Goal: Information Seeking & Learning: Learn about a topic

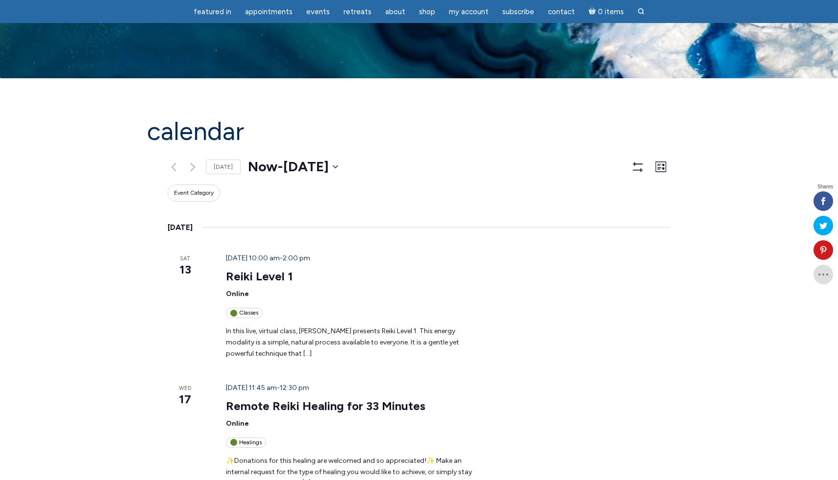
scroll to position [275, 0]
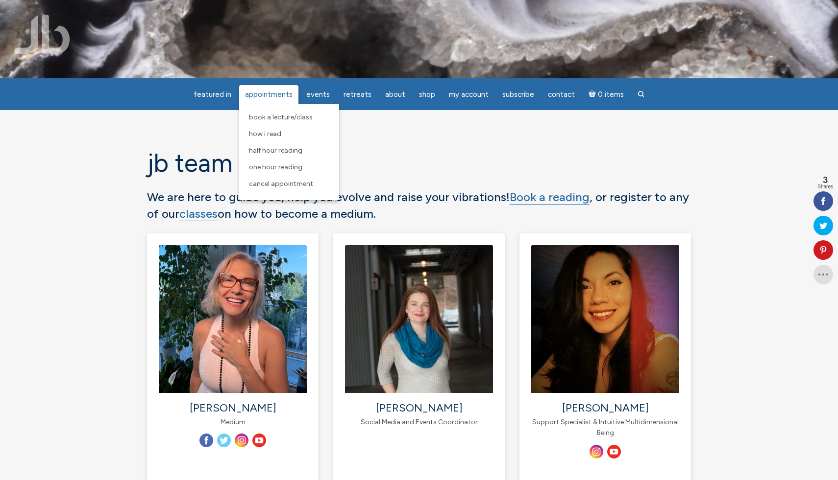
click at [253, 98] on span "Appointments" at bounding box center [269, 94] width 48 height 9
click at [274, 118] on span "Book a Lecture/Class" at bounding box center [281, 117] width 64 height 8
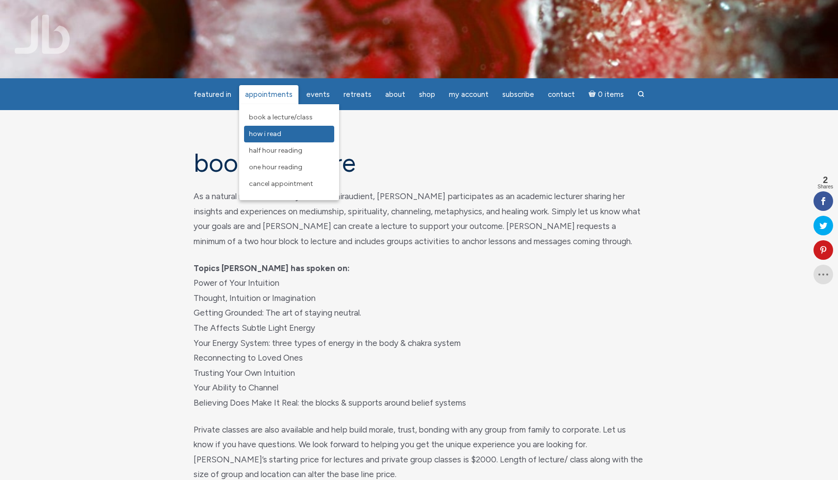
click at [273, 134] on span "How I Read" at bounding box center [265, 134] width 32 height 8
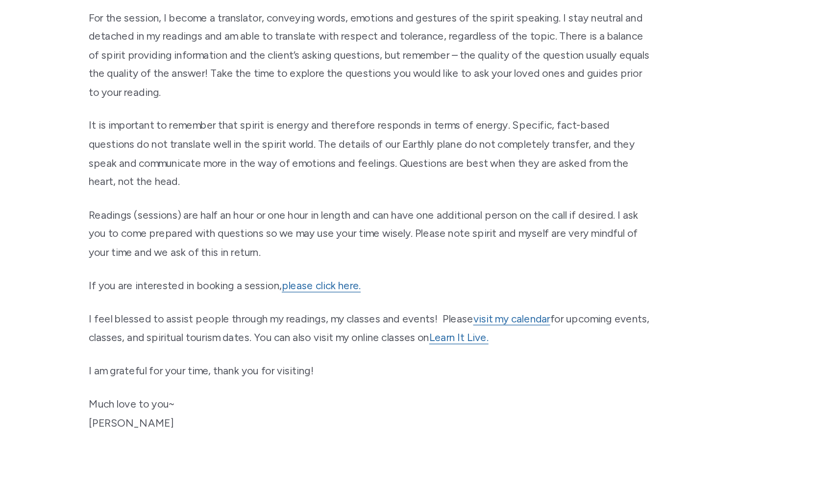
scroll to position [313, 0]
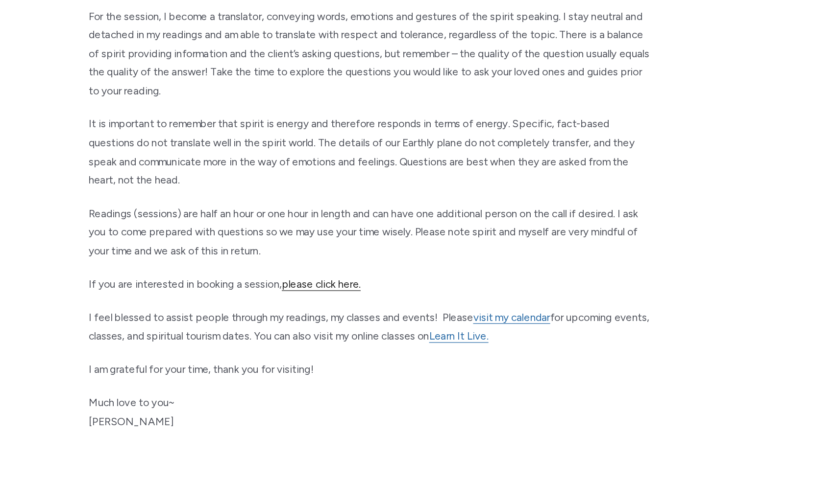
click at [388, 322] on link "please click here." at bounding box center [379, 323] width 63 height 10
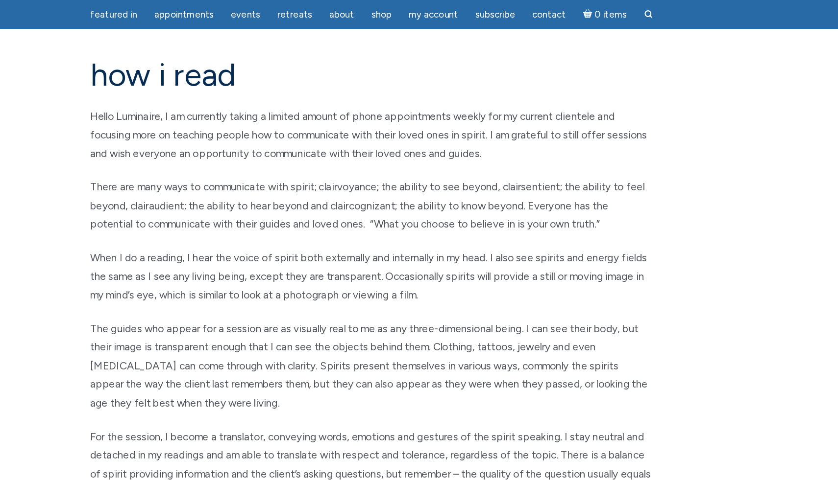
scroll to position [0, 0]
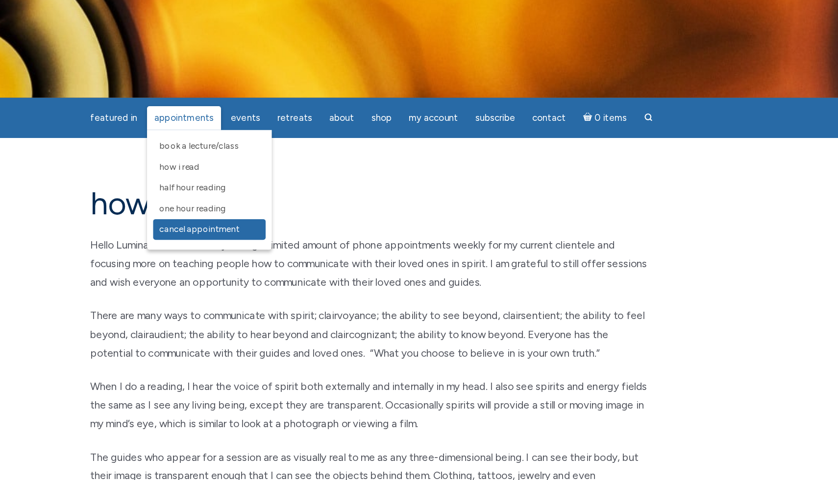
click at [276, 188] on span "Cancel Appointment" at bounding box center [281, 184] width 64 height 8
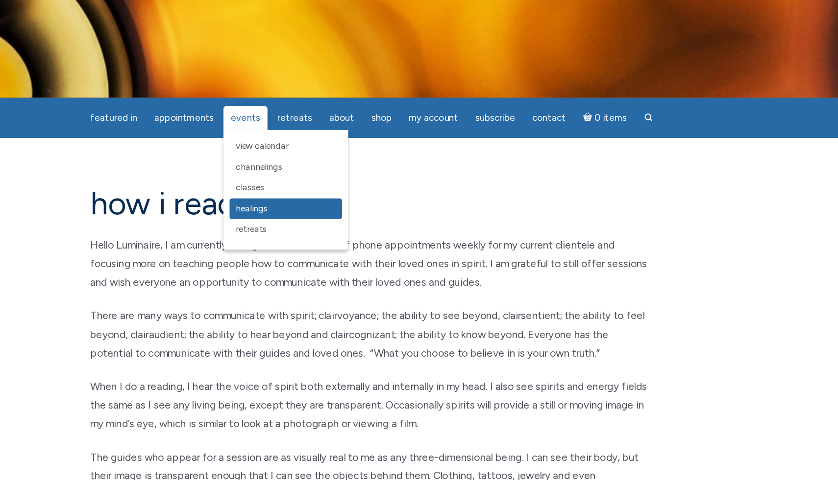
click at [333, 166] on span "Healings" at bounding box center [323, 167] width 26 height 8
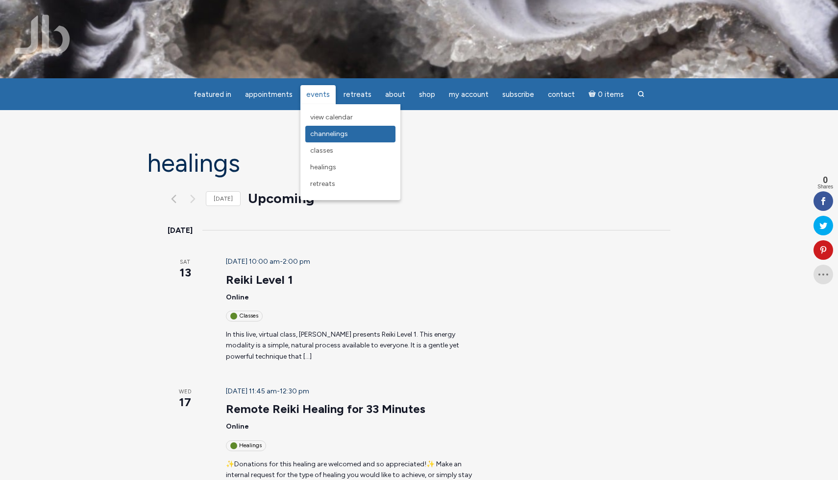
click at [330, 134] on span "Channelings" at bounding box center [329, 134] width 38 height 8
